Goal: Navigation & Orientation: Find specific page/section

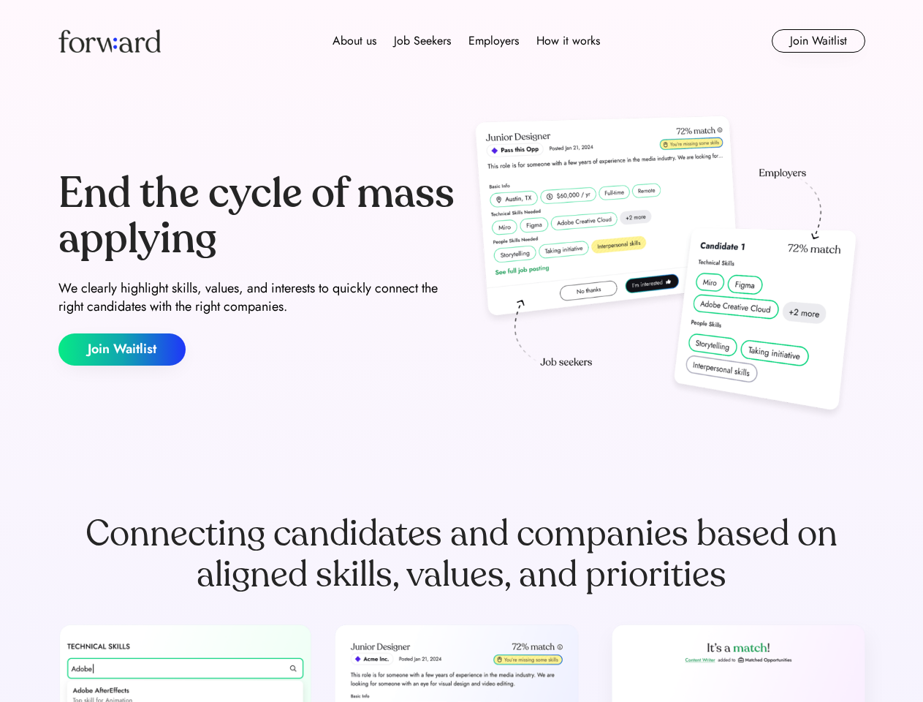
click at [461, 351] on div "End the cycle of mass applying We clearly highlight skills, values, and interes…" at bounding box center [461, 268] width 807 height 314
click at [462, 41] on div "About us Job Seekers Employers How it works" at bounding box center [466, 41] width 576 height 18
click at [110, 41] on img at bounding box center [109, 40] width 102 height 23
click at [466, 41] on div "About us Job Seekers Employers How it works" at bounding box center [466, 41] width 576 height 18
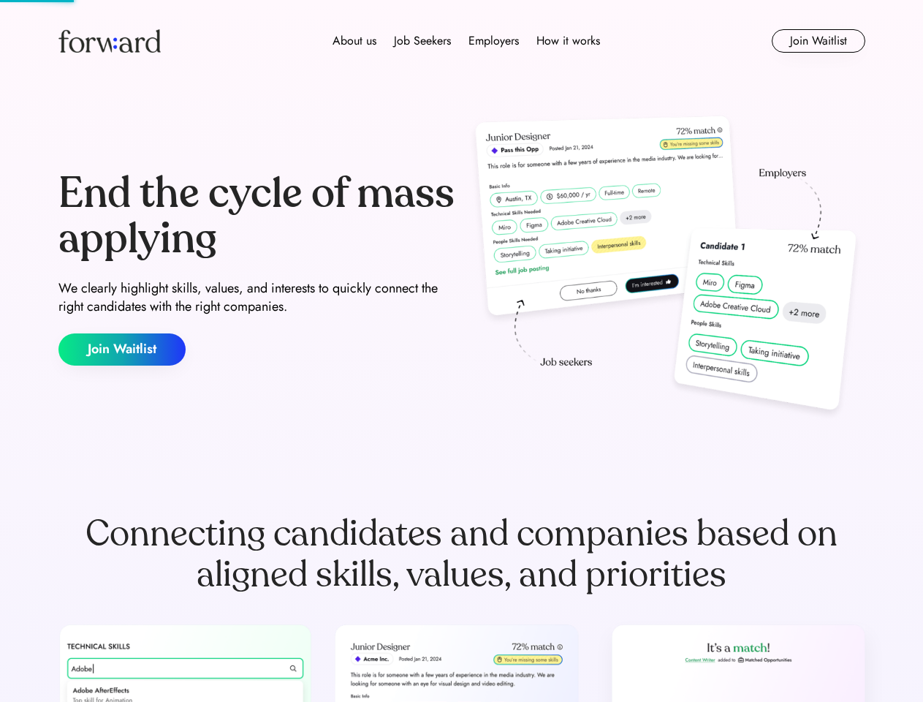
click at [354, 41] on div "About us" at bounding box center [355, 41] width 44 height 18
click at [422, 41] on div "Job Seekers" at bounding box center [422, 41] width 57 height 18
click at [493, 41] on div "Employers" at bounding box center [493, 41] width 50 height 18
click at [567, 41] on div "How it works" at bounding box center [568, 41] width 64 height 18
click at [818, 41] on button "Join Waitlist" at bounding box center [819, 40] width 94 height 23
